Goal: Find contact information: Find contact information

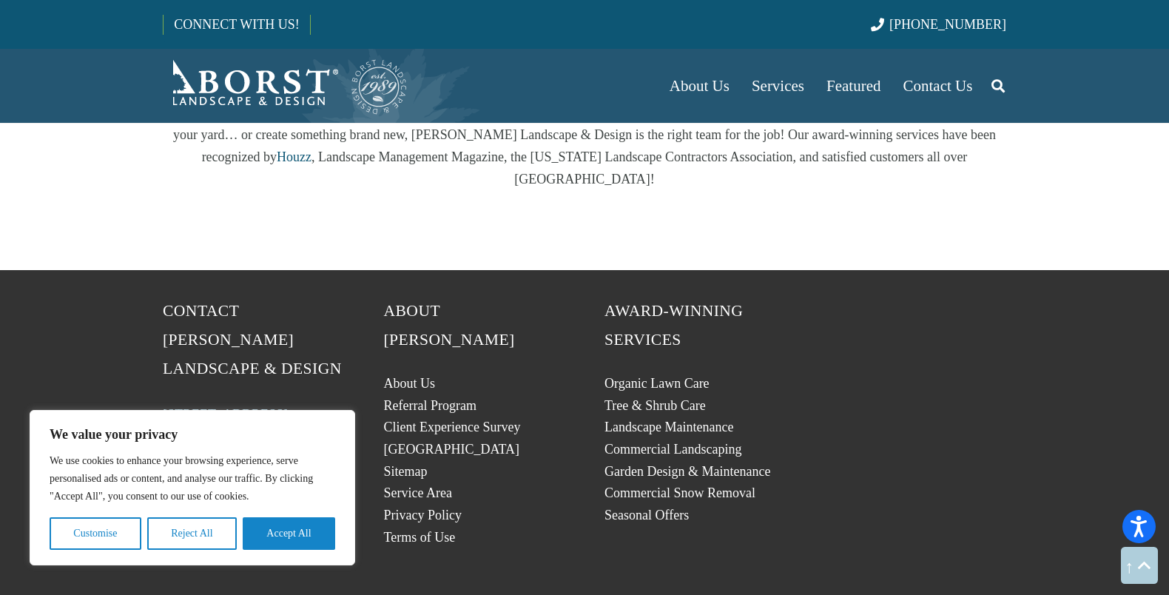
scroll to position [2949, 0]
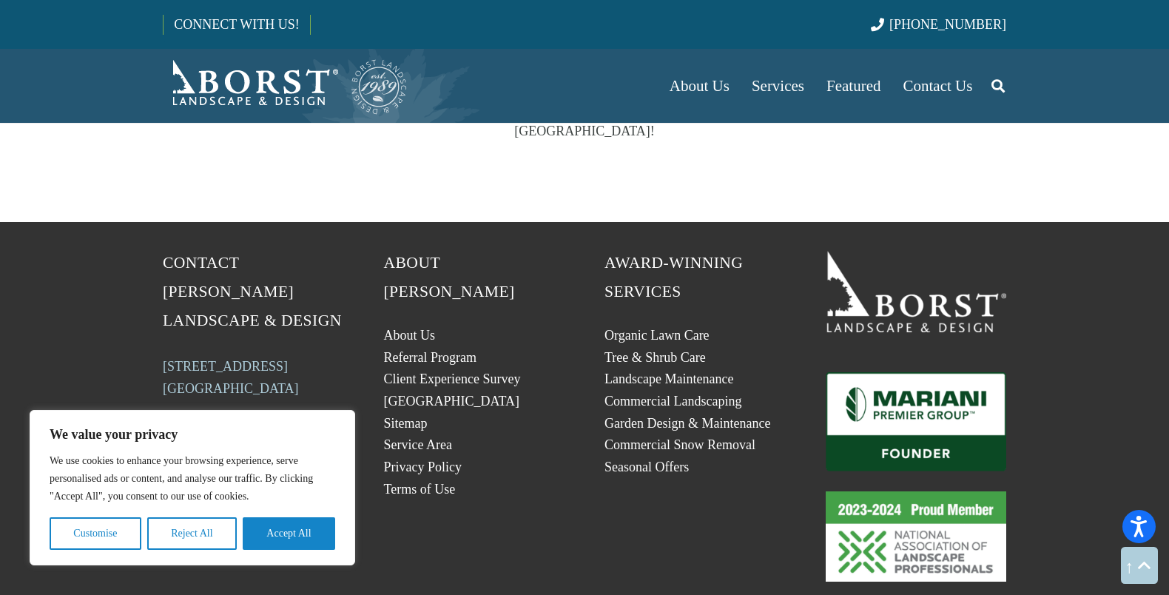
copy link "[STREET_ADDRESS]"
drag, startPoint x: 141, startPoint y: 242, endPoint x: 292, endPoint y: 267, distance: 152.3
click at [292, 267] on section "Contact [PERSON_NAME] Landscape & Design [STREET_ADDRESS] (201) 254-5743 NJHIC#…" at bounding box center [584, 415] width 1169 height 386
click at [292, 355] on p "[STREET_ADDRESS]" at bounding box center [253, 377] width 181 height 44
click at [258, 94] on img "Borst-Logo" at bounding box center [286, 85] width 246 height 59
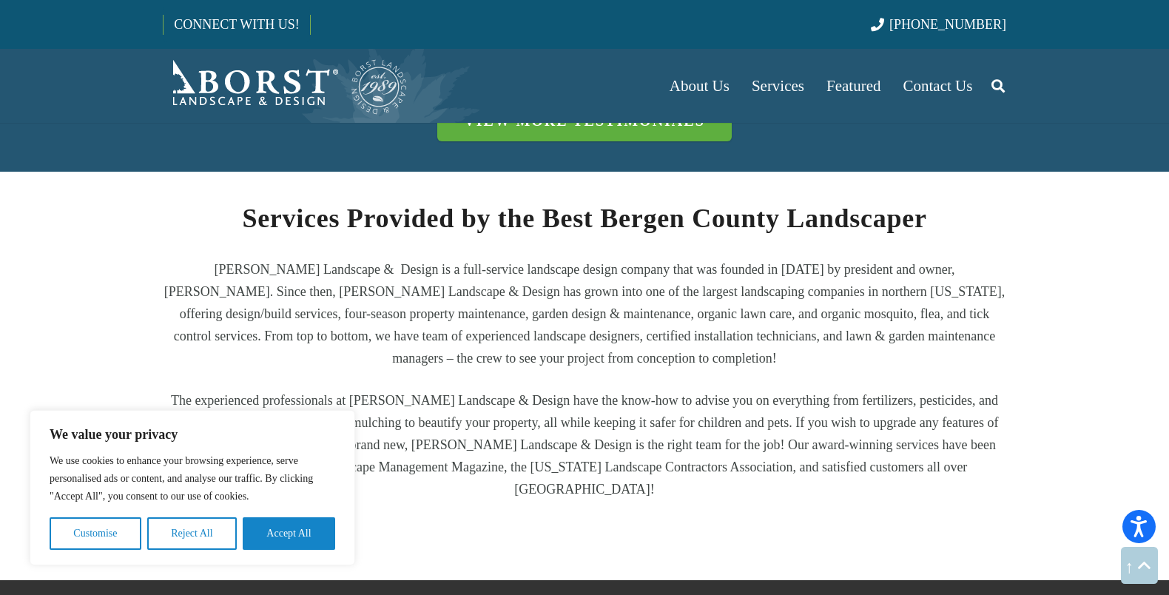
scroll to position [2949, 0]
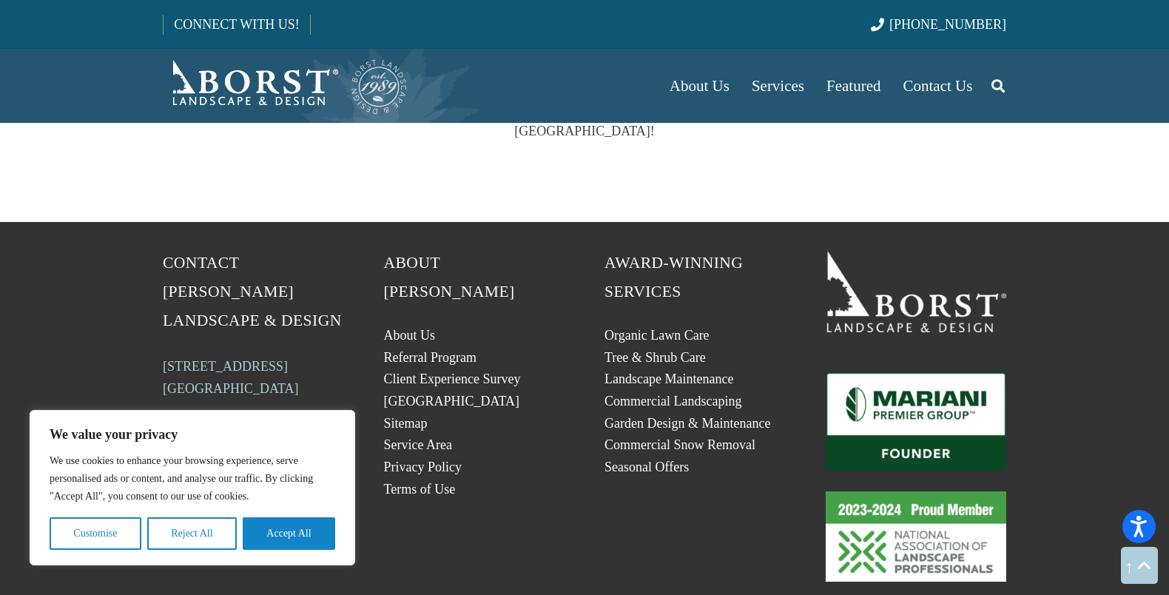
drag, startPoint x: 138, startPoint y: 241, endPoint x: 307, endPoint y: 272, distance: 171.5
click at [307, 272] on section "Contact [PERSON_NAME] Landscape & Design [STREET_ADDRESS] (201) 254-5743 NJHIC#…" at bounding box center [584, 415] width 1169 height 386
click at [307, 355] on p "[STREET_ADDRESS]" at bounding box center [253, 377] width 181 height 44
drag, startPoint x: 174, startPoint y: 247, endPoint x: 314, endPoint y: 266, distance: 141.1
click at [314, 266] on div "Contact Borst Landscape & Design 260 W. Crescent Ave., Suite 1 Allendale, NJ 07…" at bounding box center [253, 415] width 221 height 333
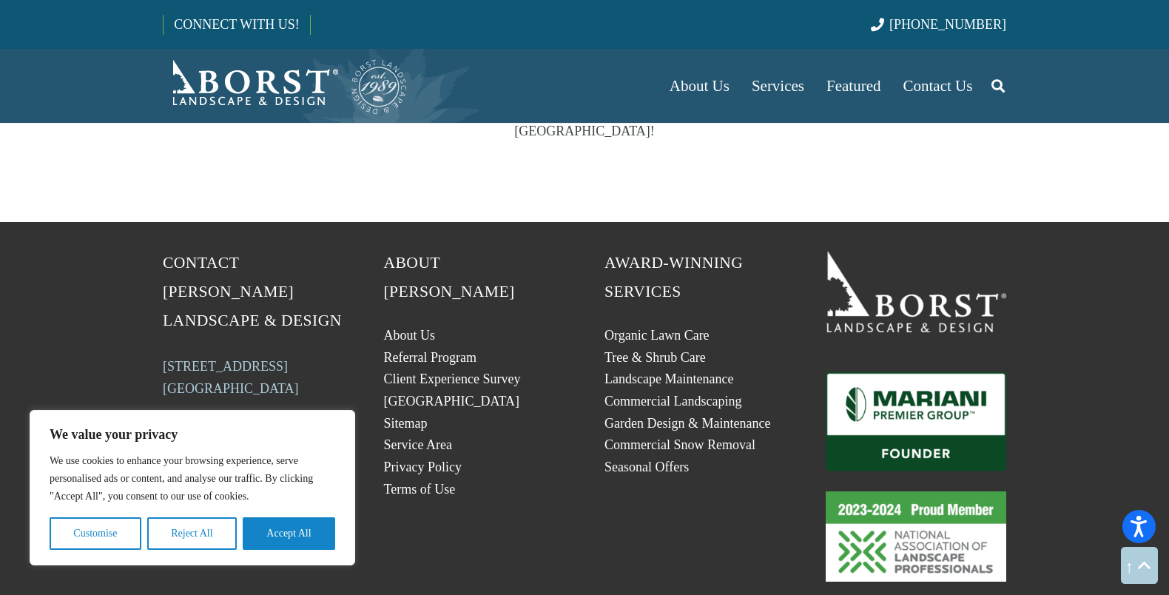
copy link "[STREET_ADDRESS]"
drag, startPoint x: 122, startPoint y: 301, endPoint x: 275, endPoint y: 300, distance: 153.2
click at [275, 300] on section "Contact [PERSON_NAME] Landscape & Design [STREET_ADDRESS] (201) 254-5743 NJHIC#…" at bounding box center [584, 415] width 1169 height 386
copy link "[PHONE_NUMBER]"
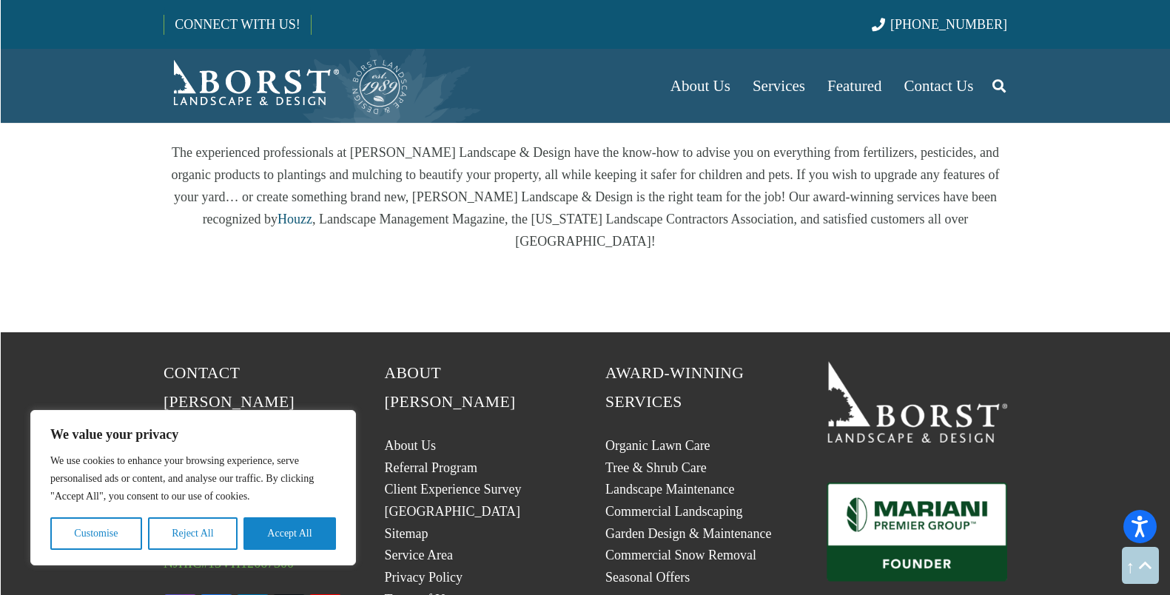
scroll to position [2727, 0]
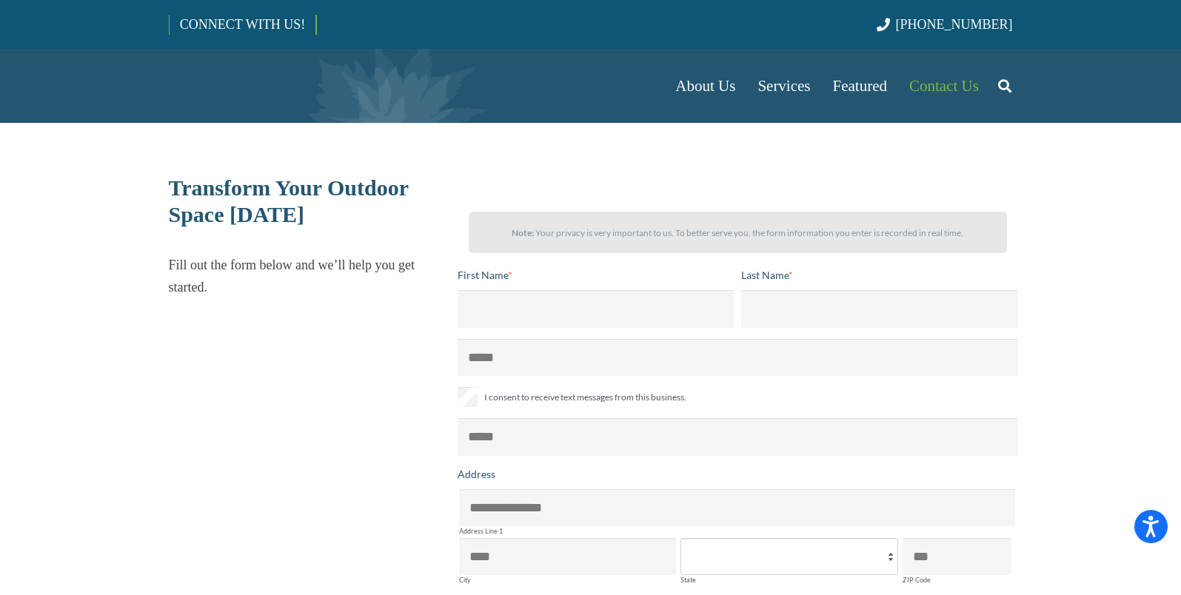
select select "******"
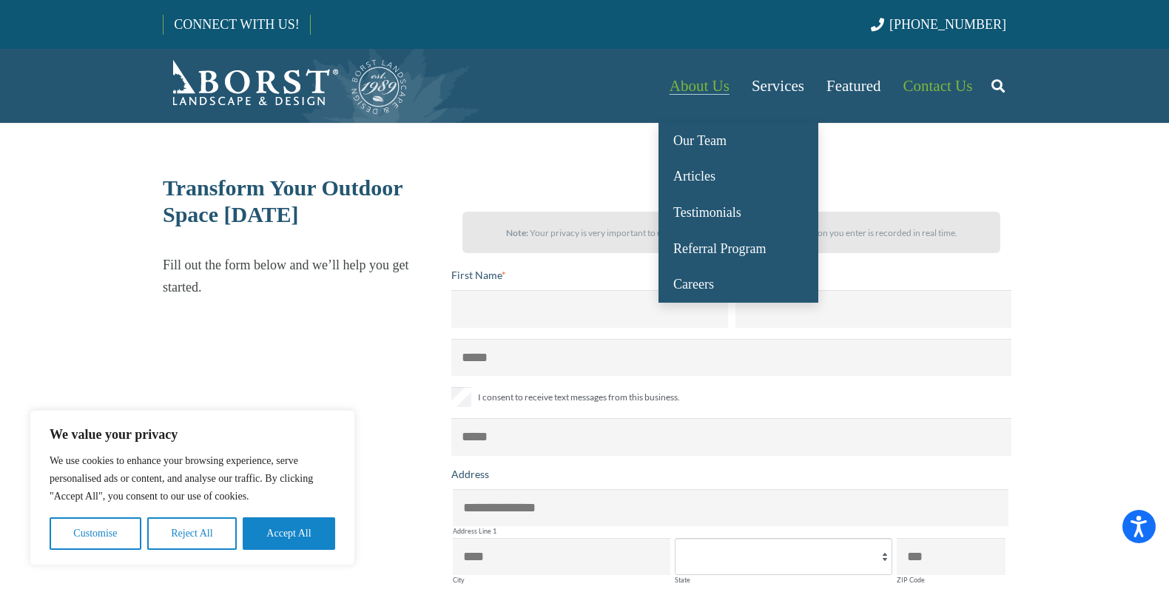
click at [716, 92] on span "About Us" at bounding box center [700, 86] width 60 height 18
